Goal: Task Accomplishment & Management: Use online tool/utility

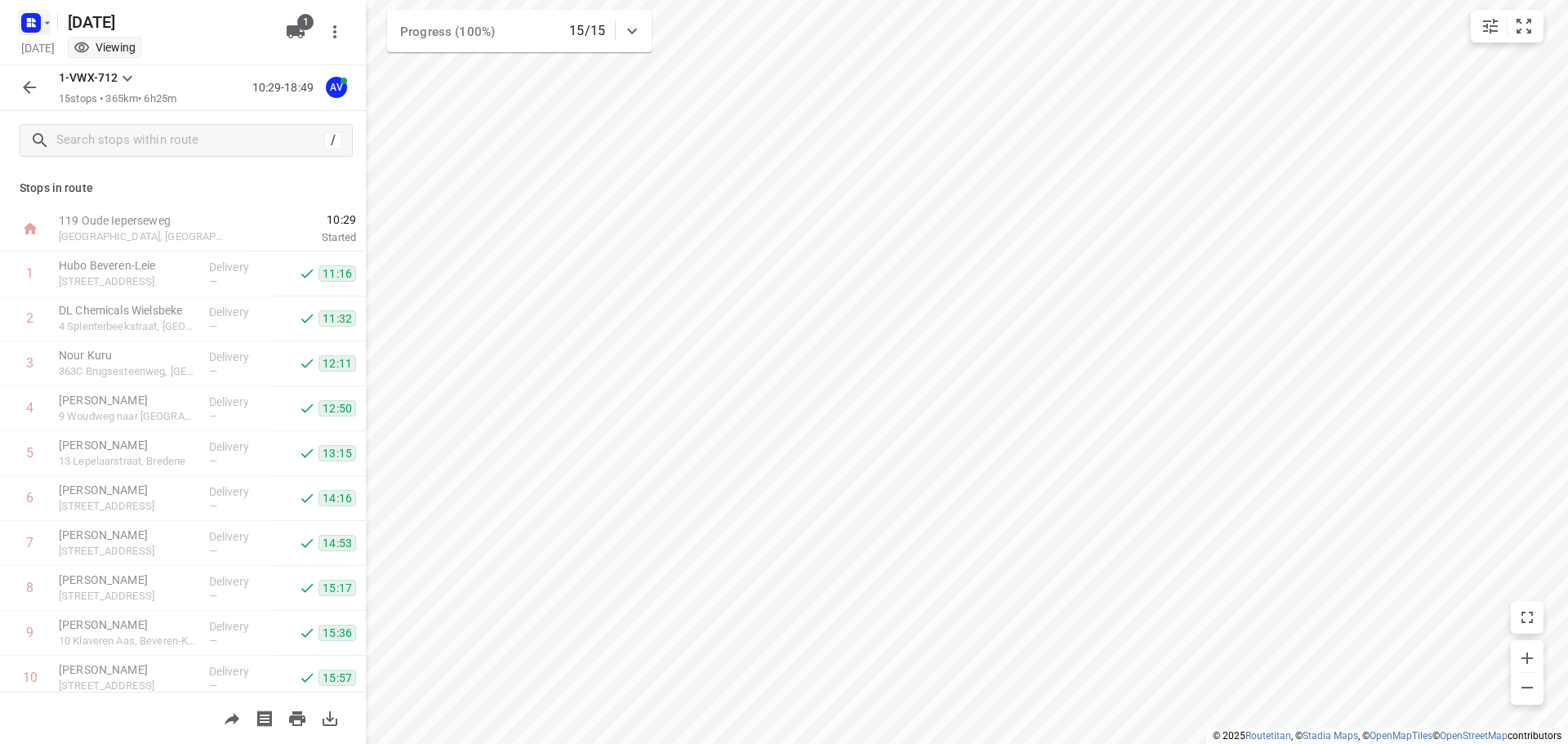
scroll to position [279, 0]
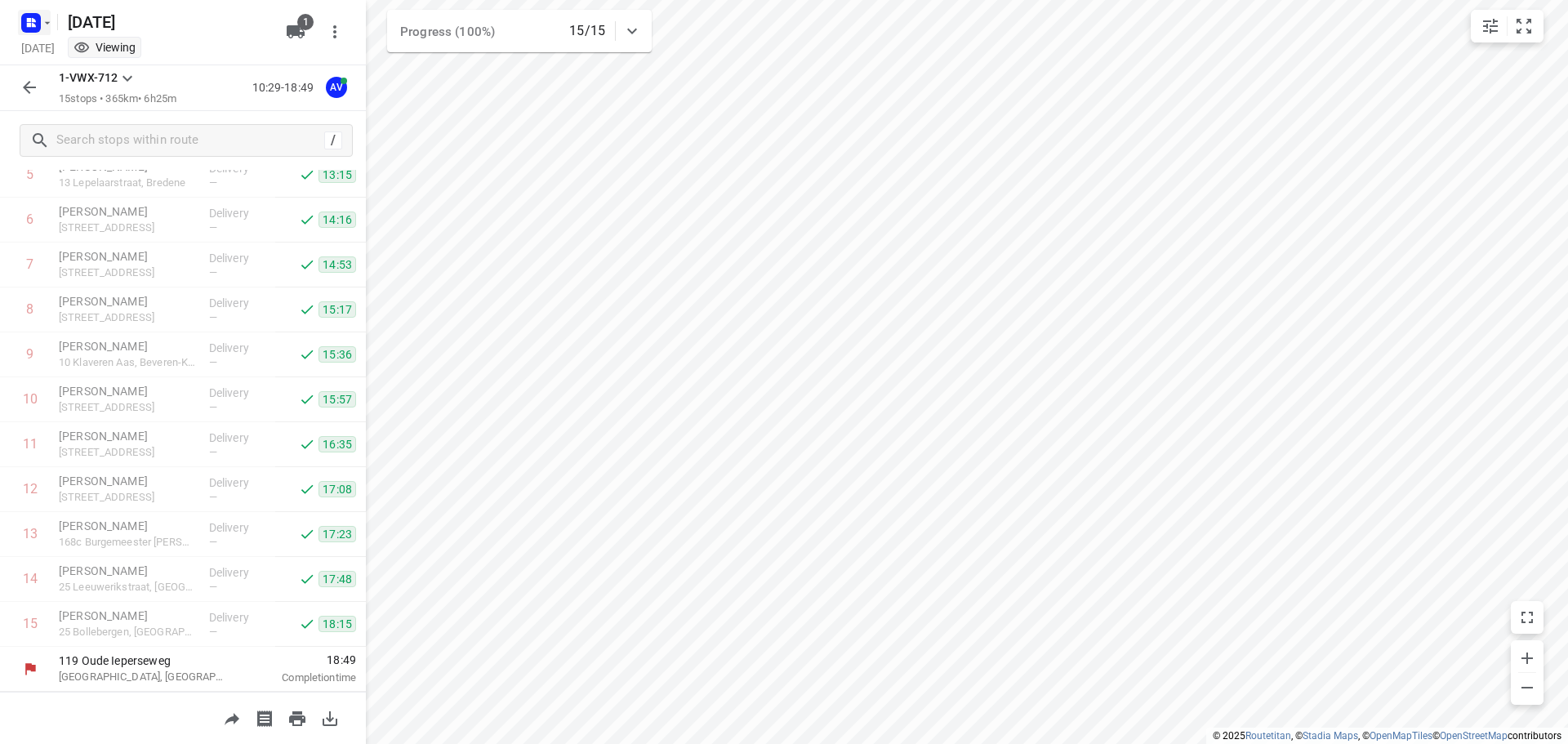
click at [43, 22] on icon "button" at bounding box center [47, 22] width 13 height 13
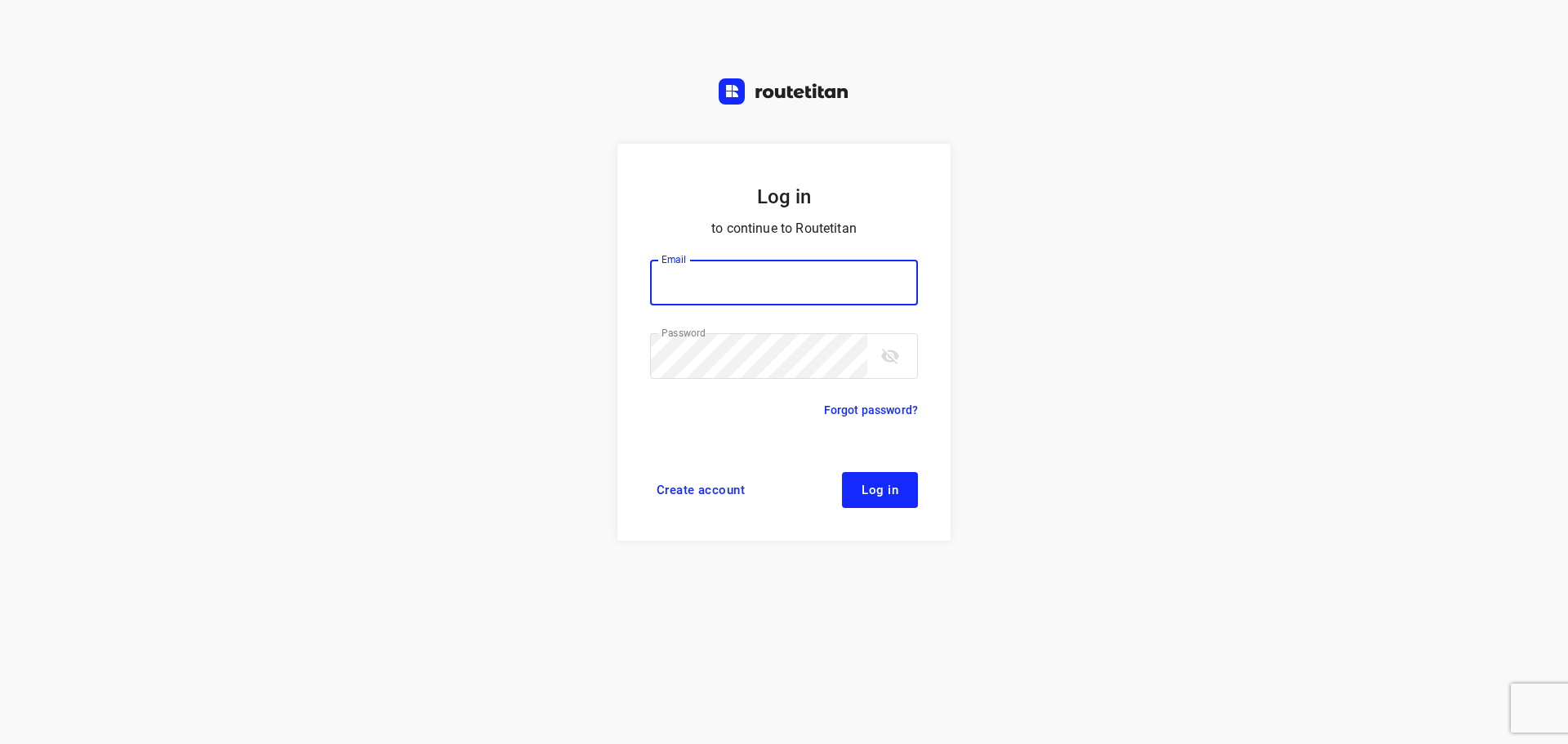
type input "[PERSON_NAME][EMAIL_ADDRESS][DOMAIN_NAME]"
click at [893, 492] on span "Log in" at bounding box center [880, 490] width 37 height 13
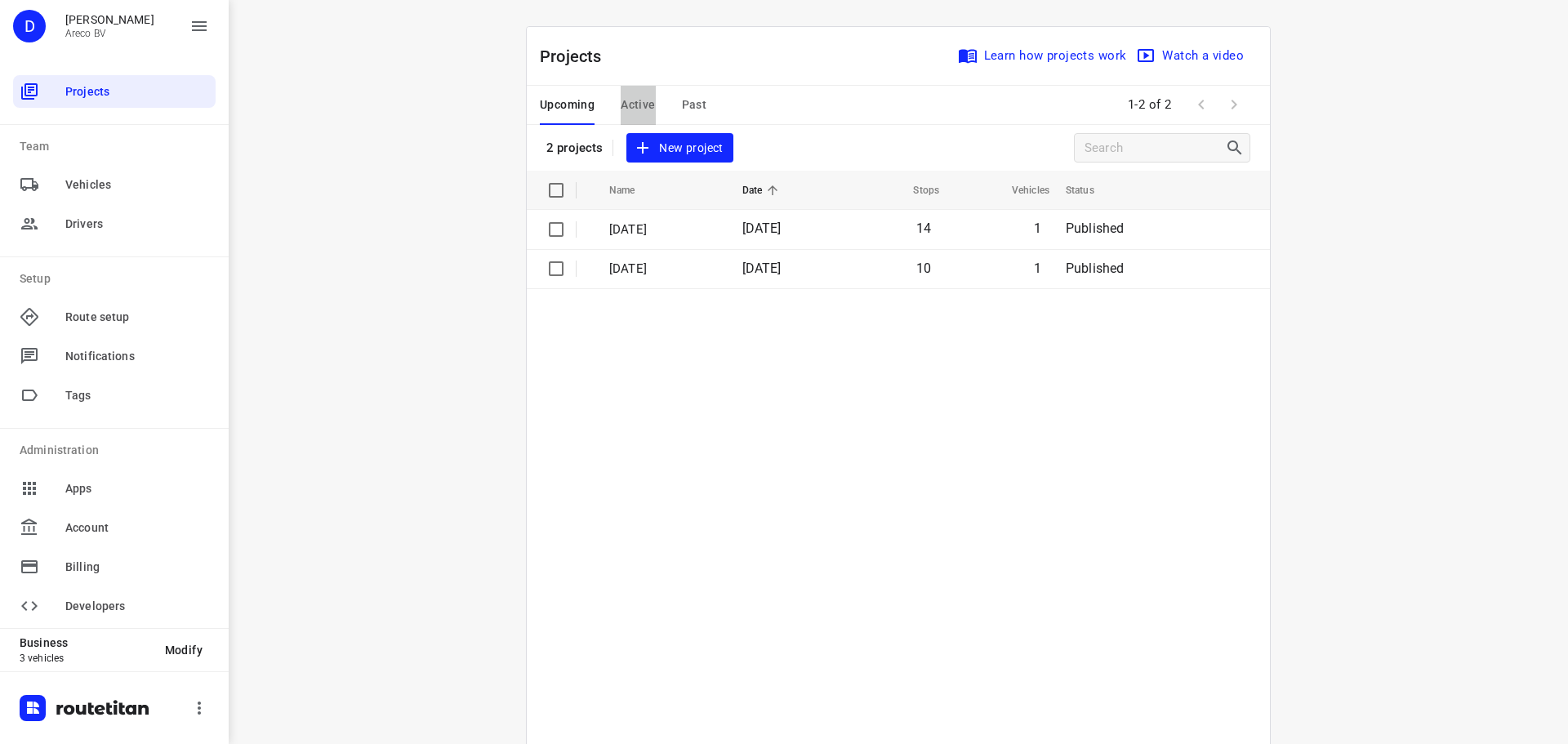
click at [637, 89] on button "Active" at bounding box center [637, 106] width 34 height 39
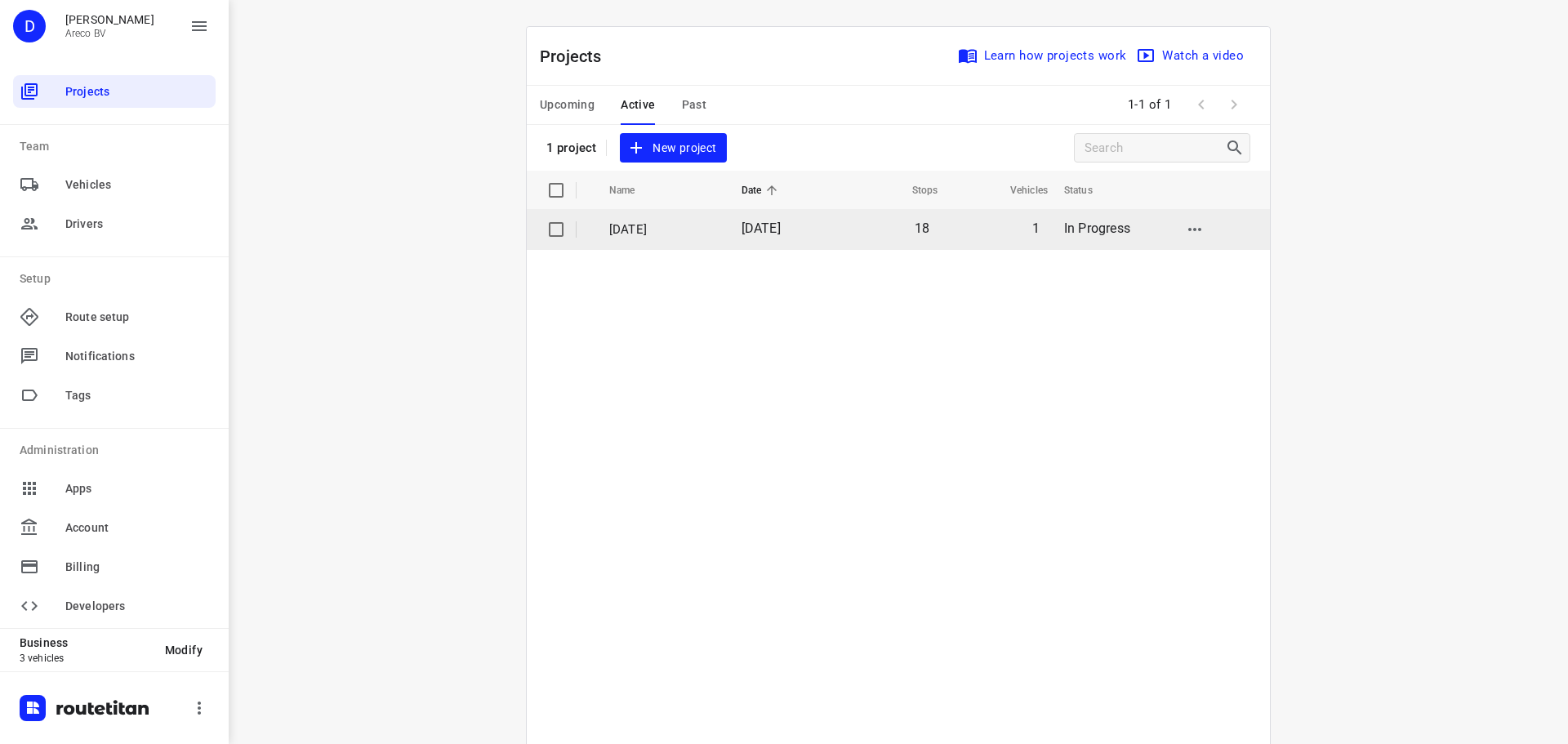
click at [703, 238] on p "Dinsdag 23 September" at bounding box center [663, 230] width 108 height 19
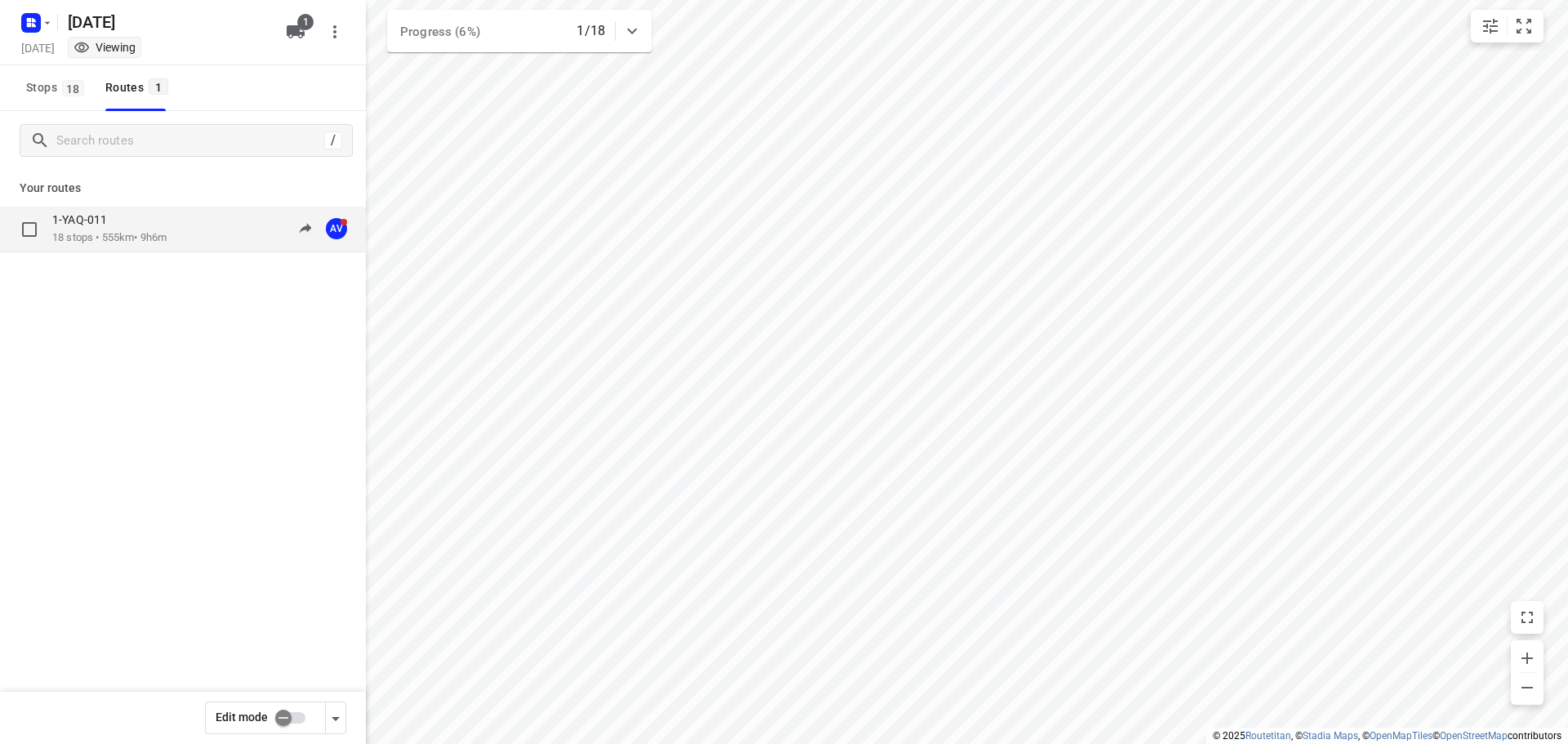
click at [176, 215] on div "1-YAQ-011 18 stops • 555km • 9h6m 09:28-18:27 AV" at bounding box center [183, 229] width 366 height 46
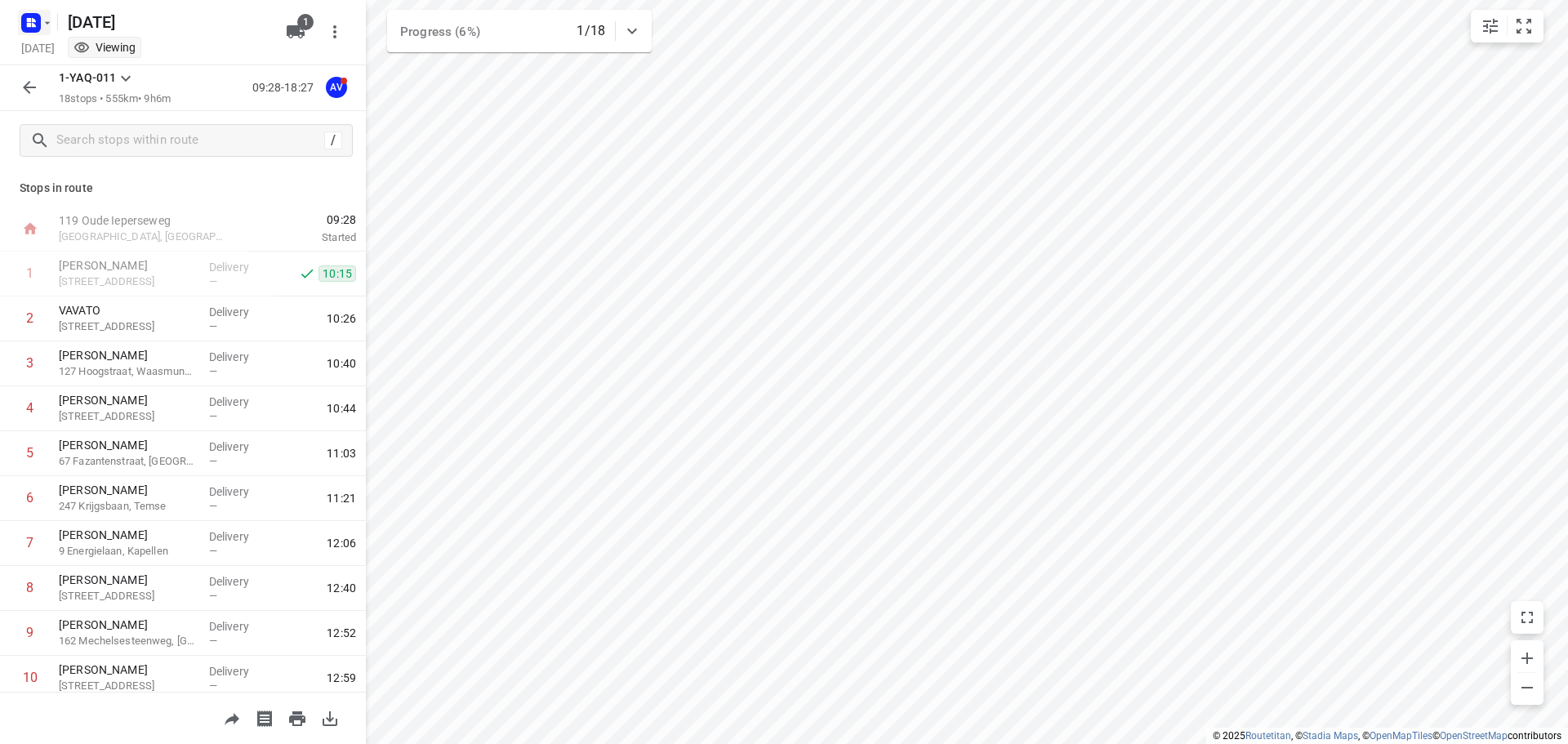
click at [46, 14] on button "button" at bounding box center [33, 22] width 32 height 26
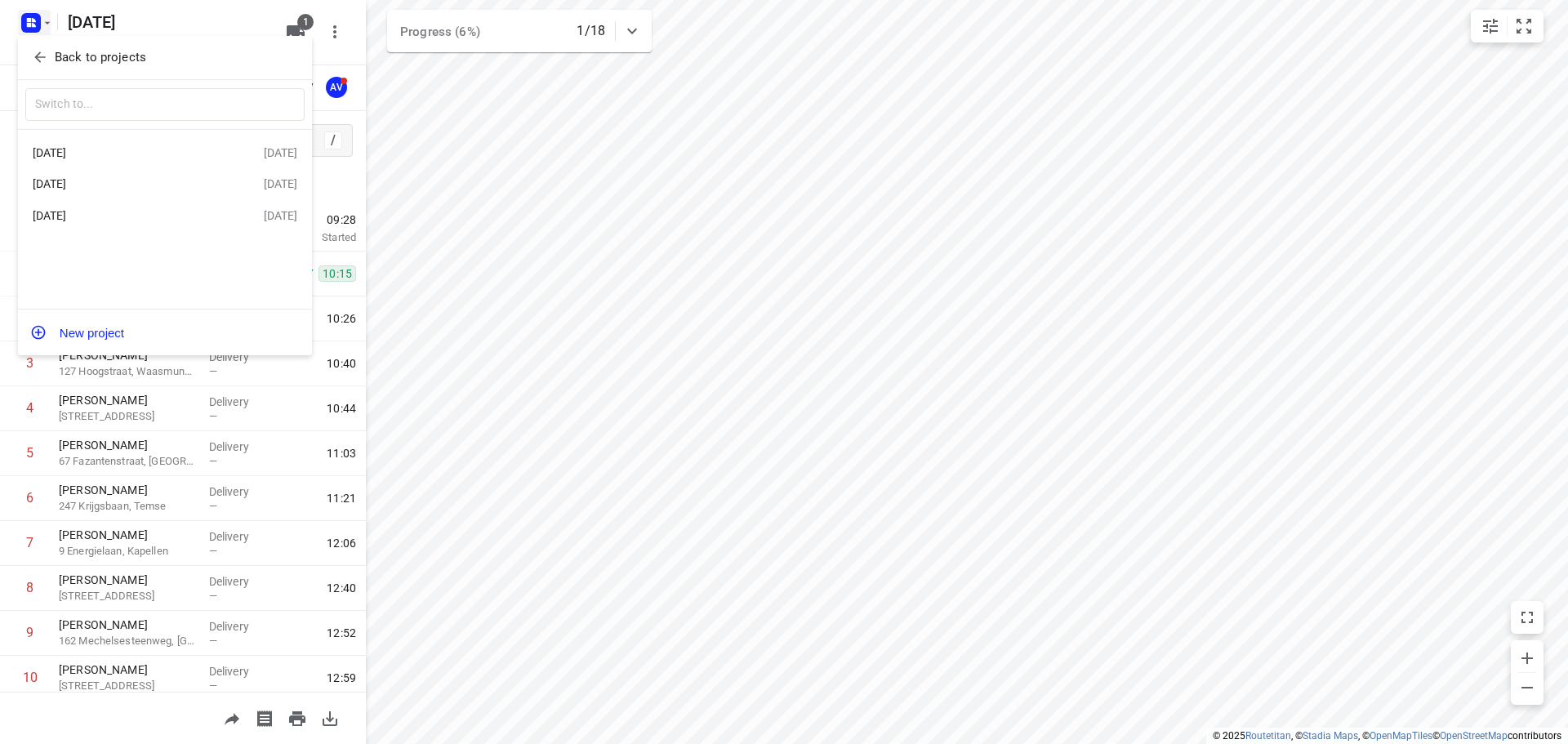
click at [95, 184] on div "Woensdag 24 September" at bounding box center [126, 183] width 188 height 13
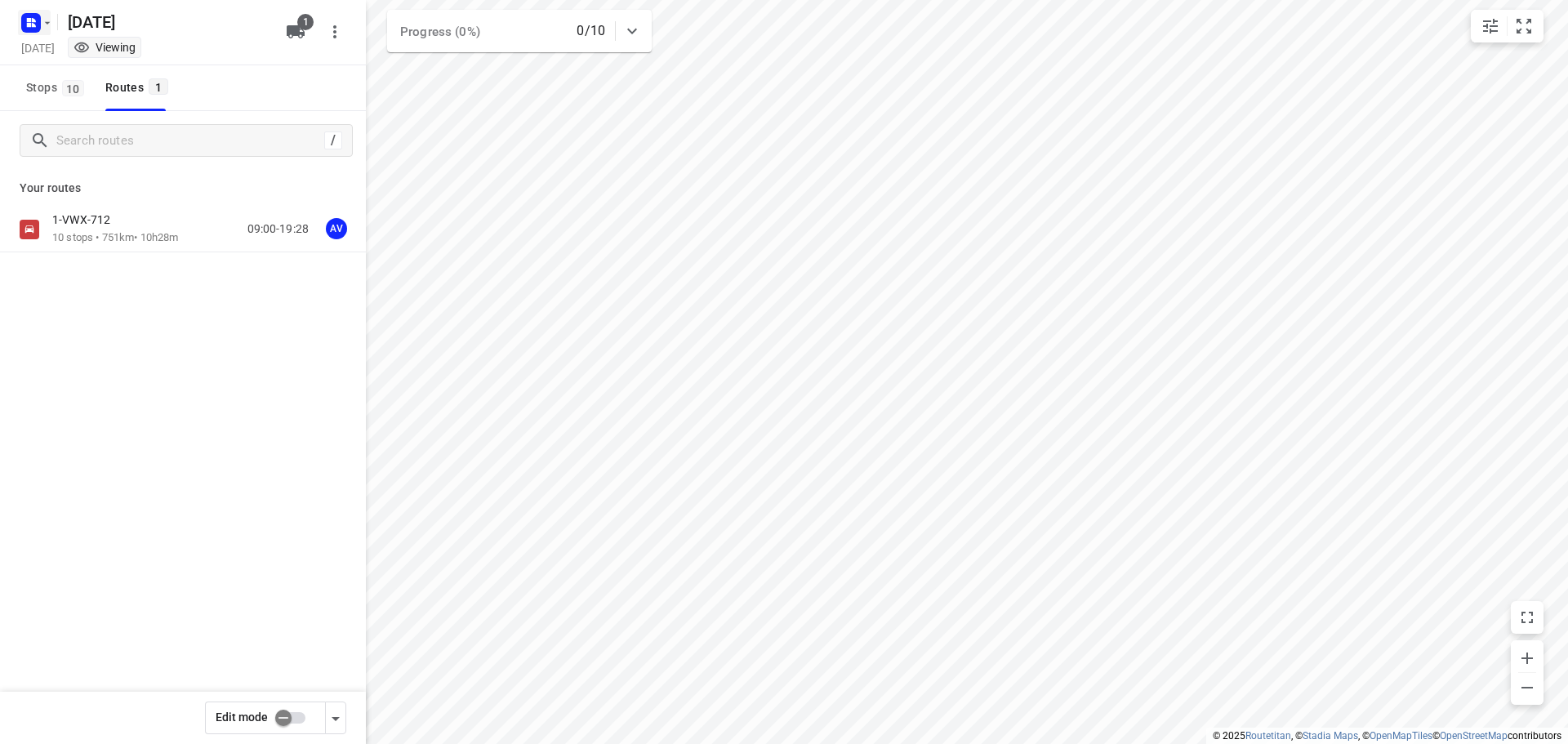
click at [27, 20] on icon "button" at bounding box center [30, 22] width 26 height 26
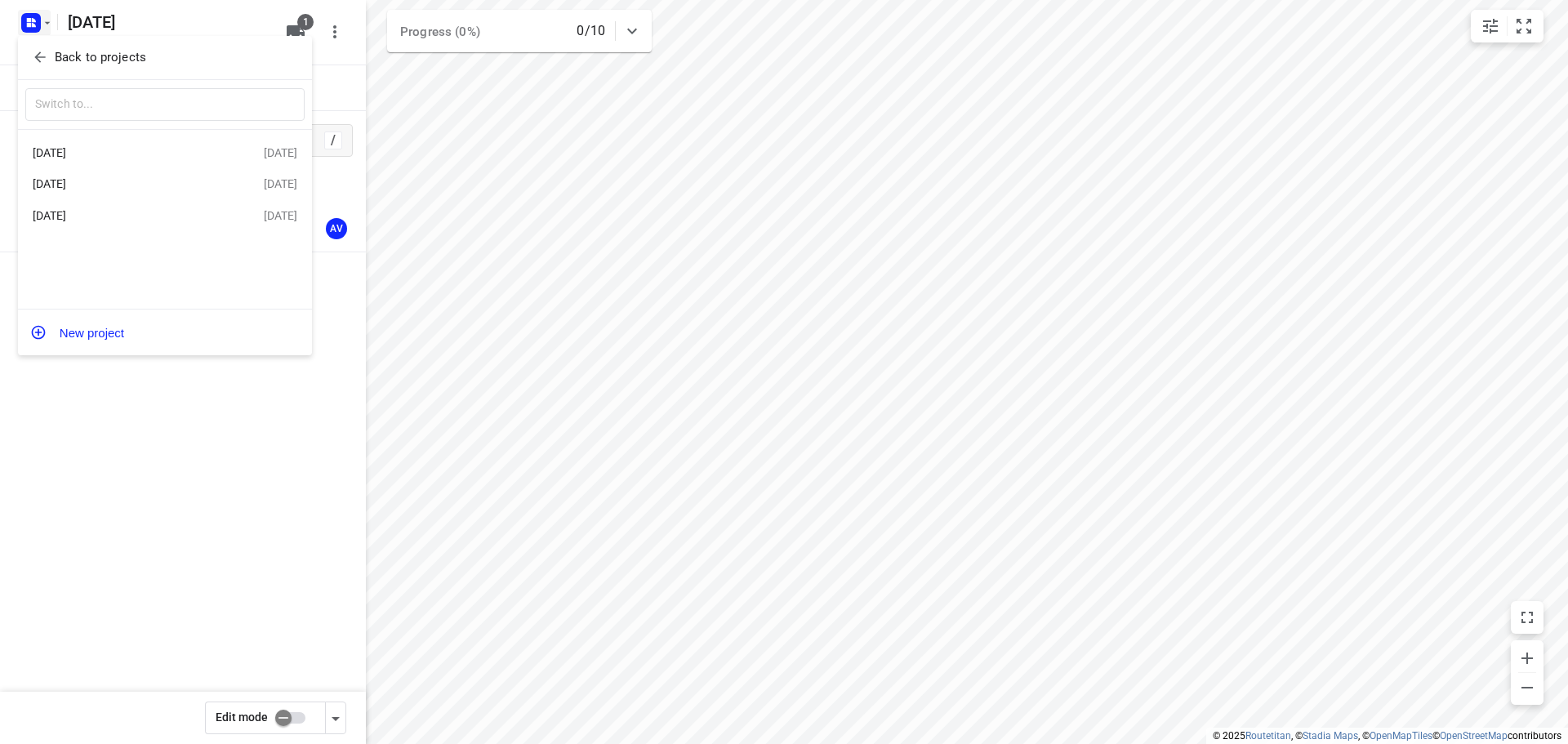
click at [170, 152] on div "Donderdag 25 September" at bounding box center [126, 153] width 188 height 13
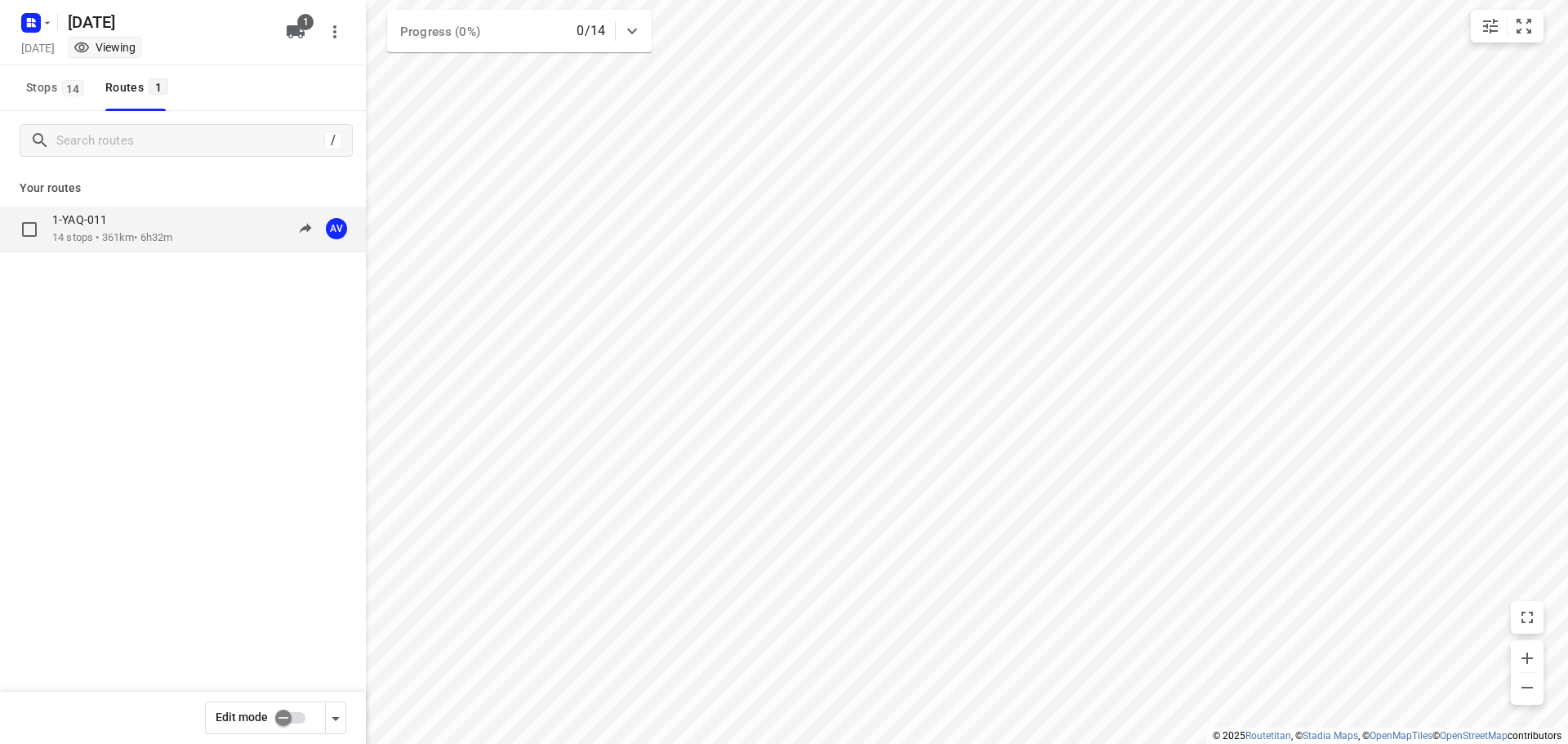
click at [168, 239] on p "14 stops • 361km • 6h32m" at bounding box center [111, 239] width 120 height 16
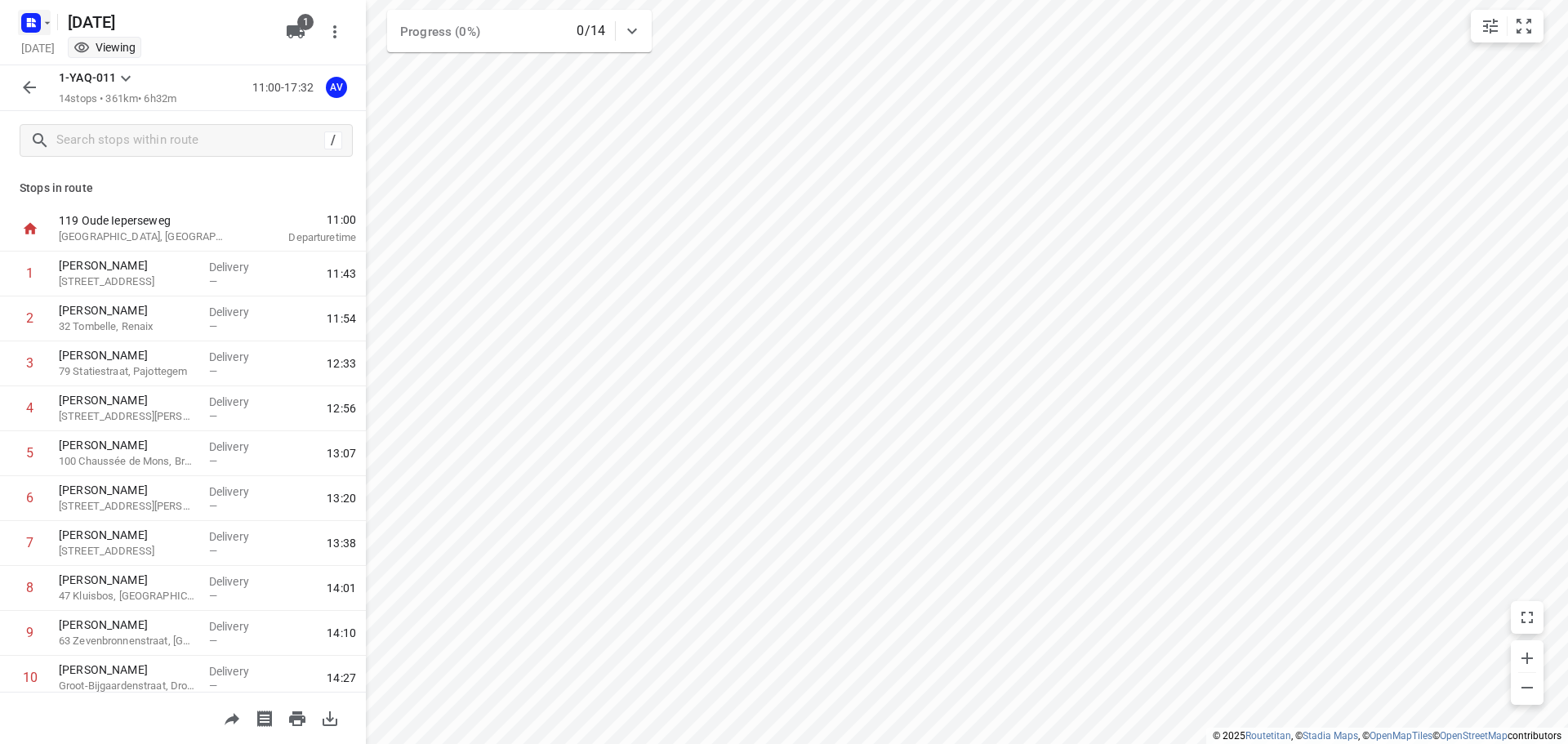
click at [49, 17] on icon "button" at bounding box center [47, 22] width 13 height 13
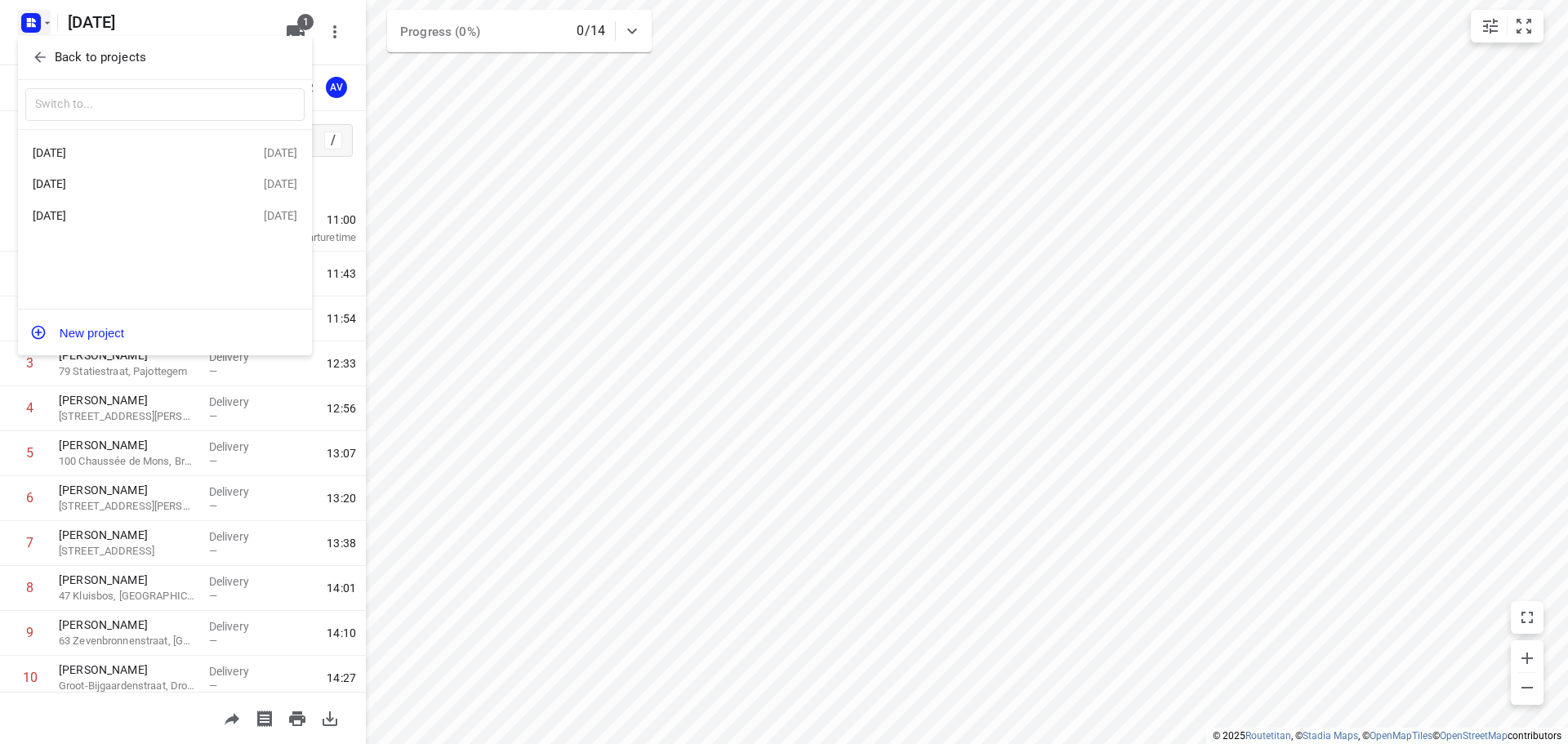
click at [129, 217] on div "Dinsdag 23 September" at bounding box center [126, 215] width 188 height 13
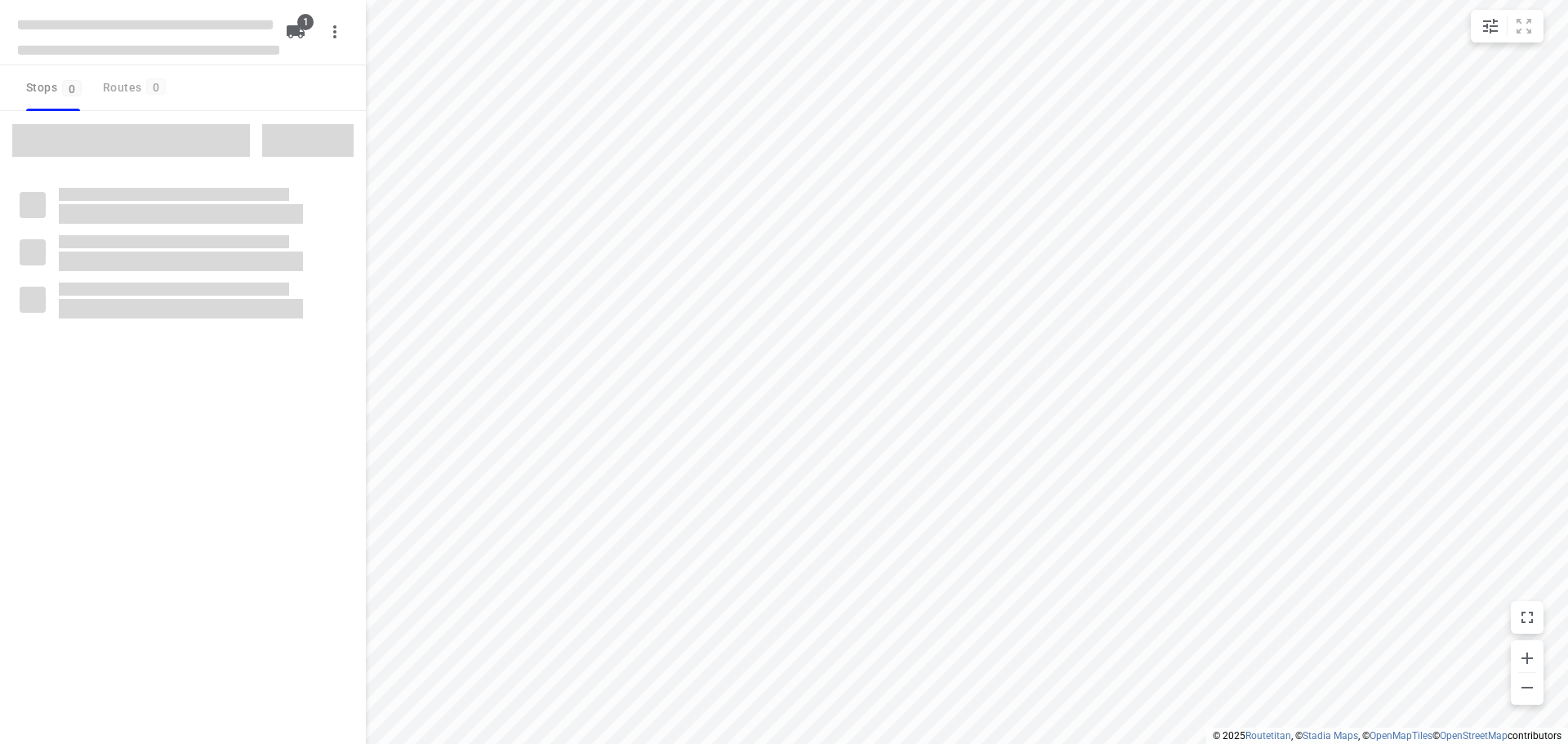
type input "distance"
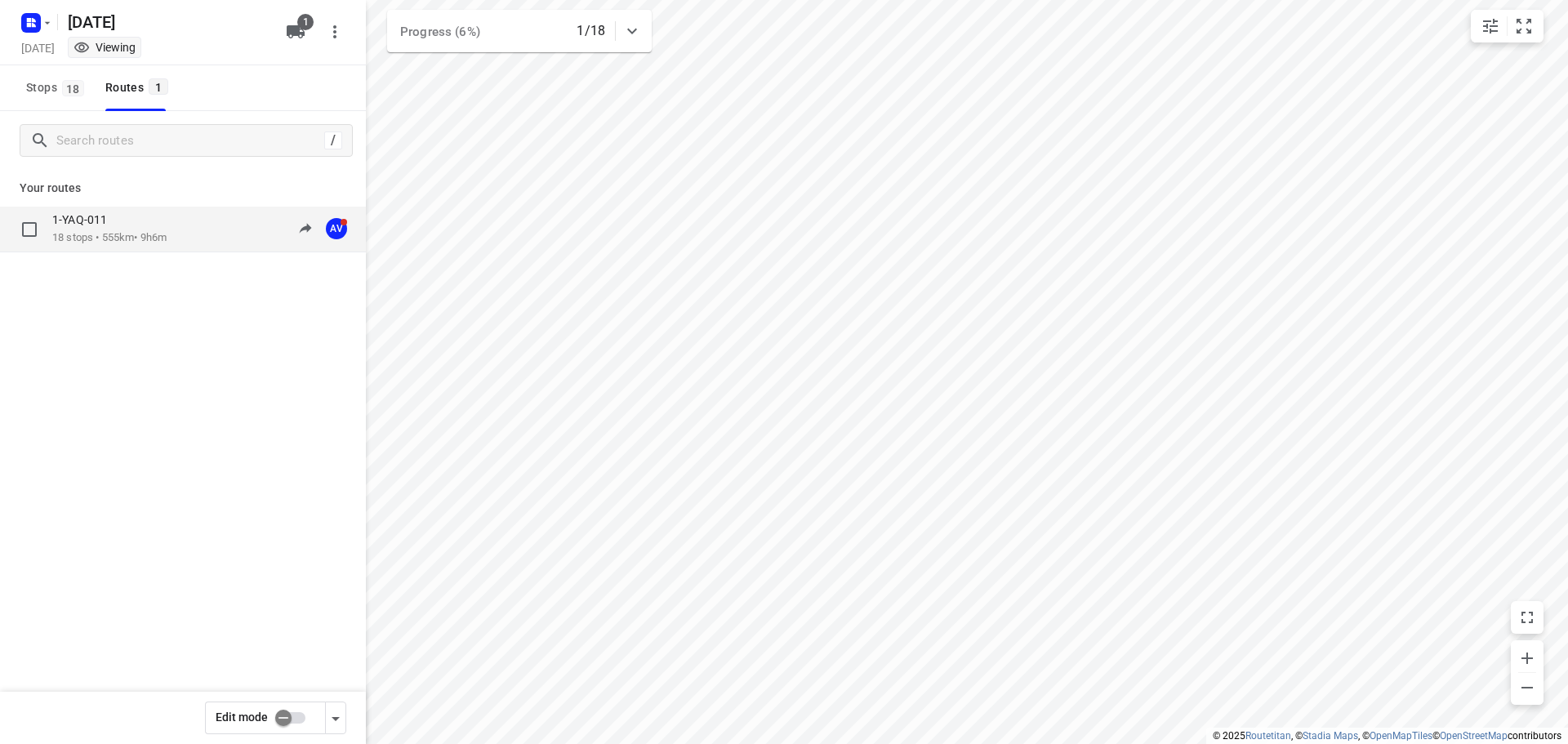
click at [176, 238] on div "1-YAQ-011 18 stops • 555km • 9h6m 09:28-18:27 AV" at bounding box center [208, 229] width 314 height 33
